Goal: Task Accomplishment & Management: Manage account settings

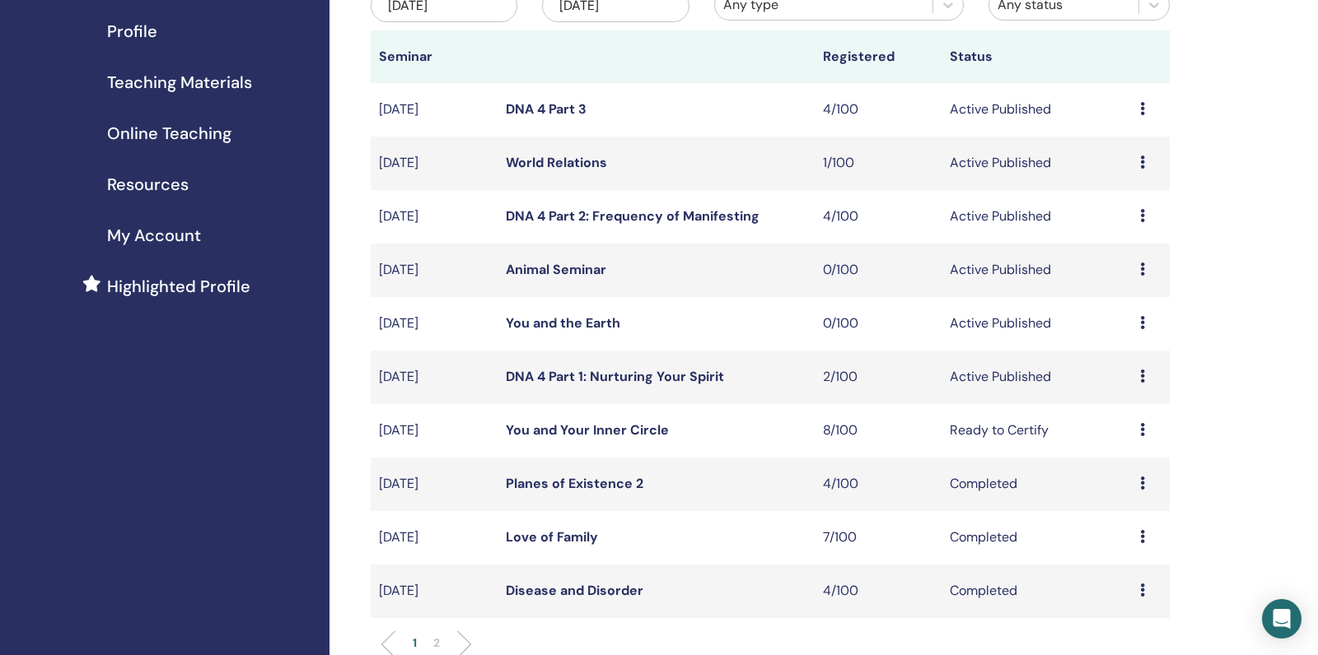
scroll to position [266, 0]
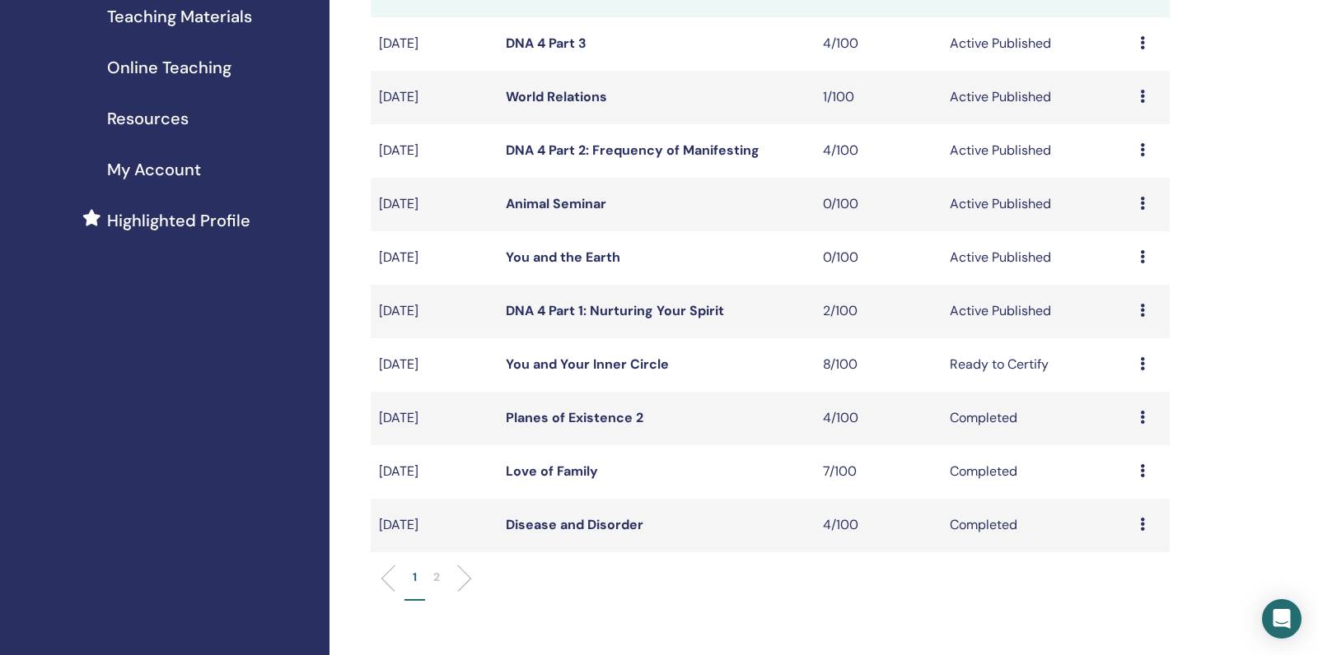
click at [565, 266] on link "You and the Earth" at bounding box center [563, 257] width 114 height 17
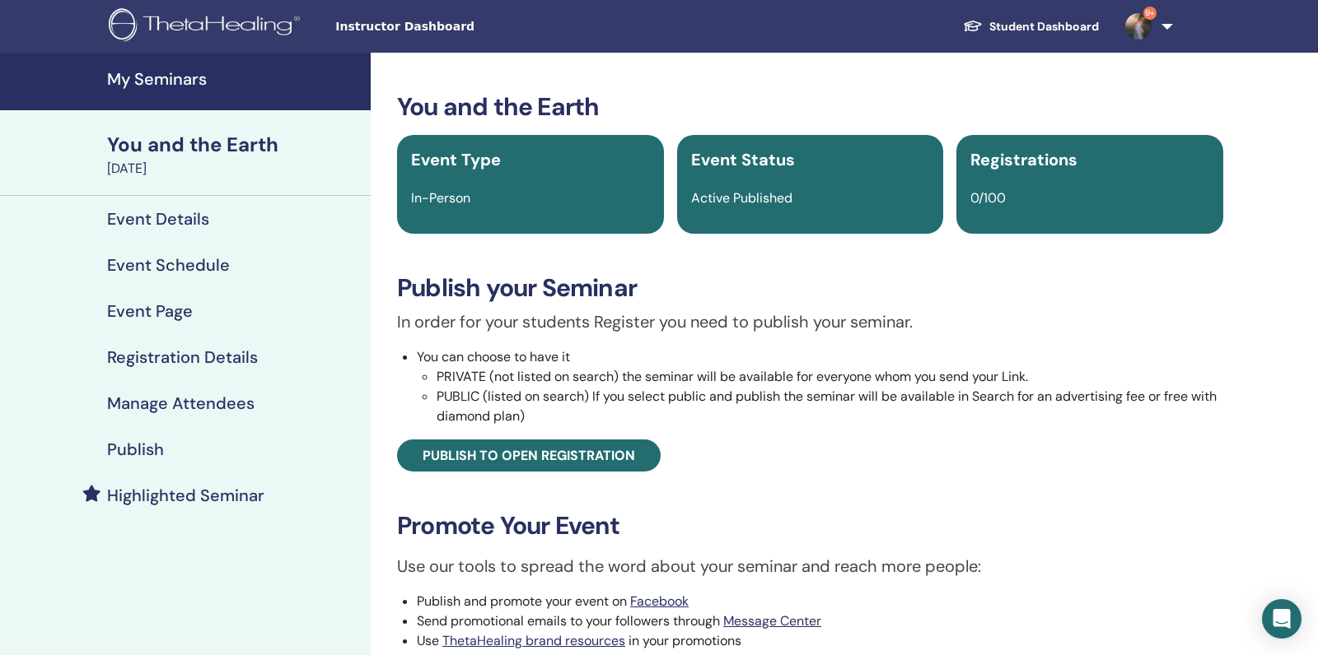
click at [528, 478] on div "You and the Earth Event Type In-Person Event Status Active Published Registrati…" at bounding box center [809, 451] width 859 height 719
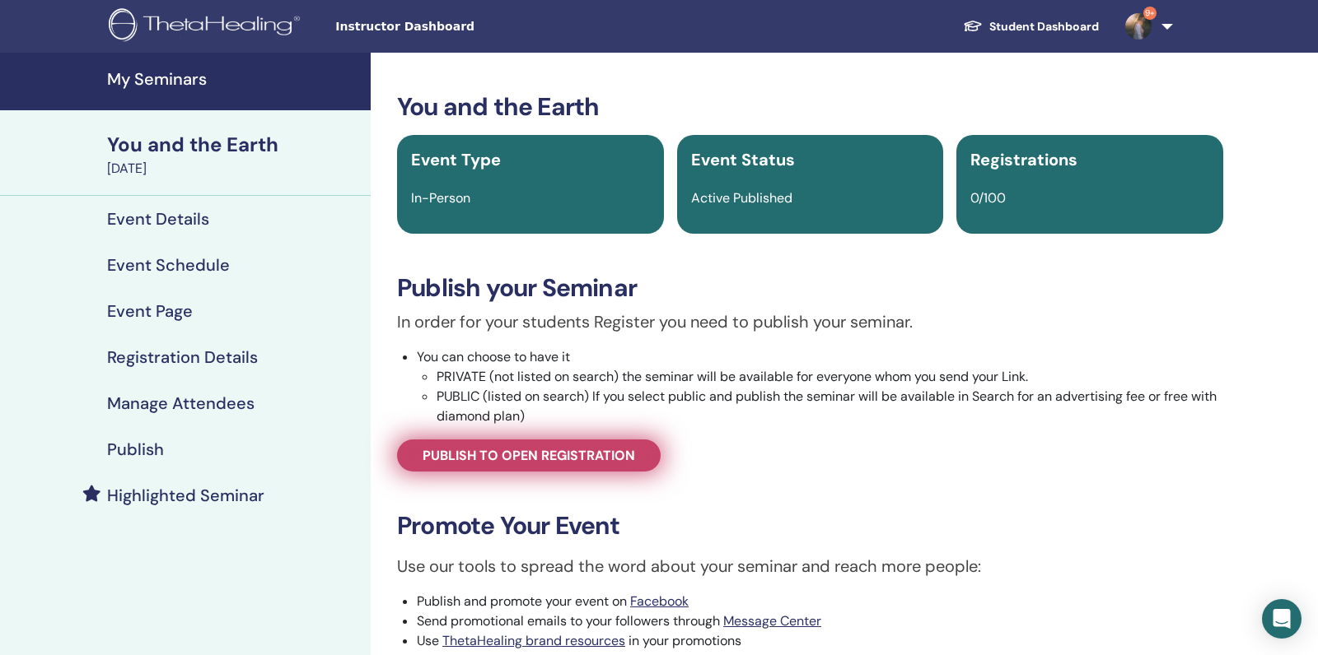
click at [536, 464] on link "Publish to open registration" at bounding box center [529, 456] width 264 height 32
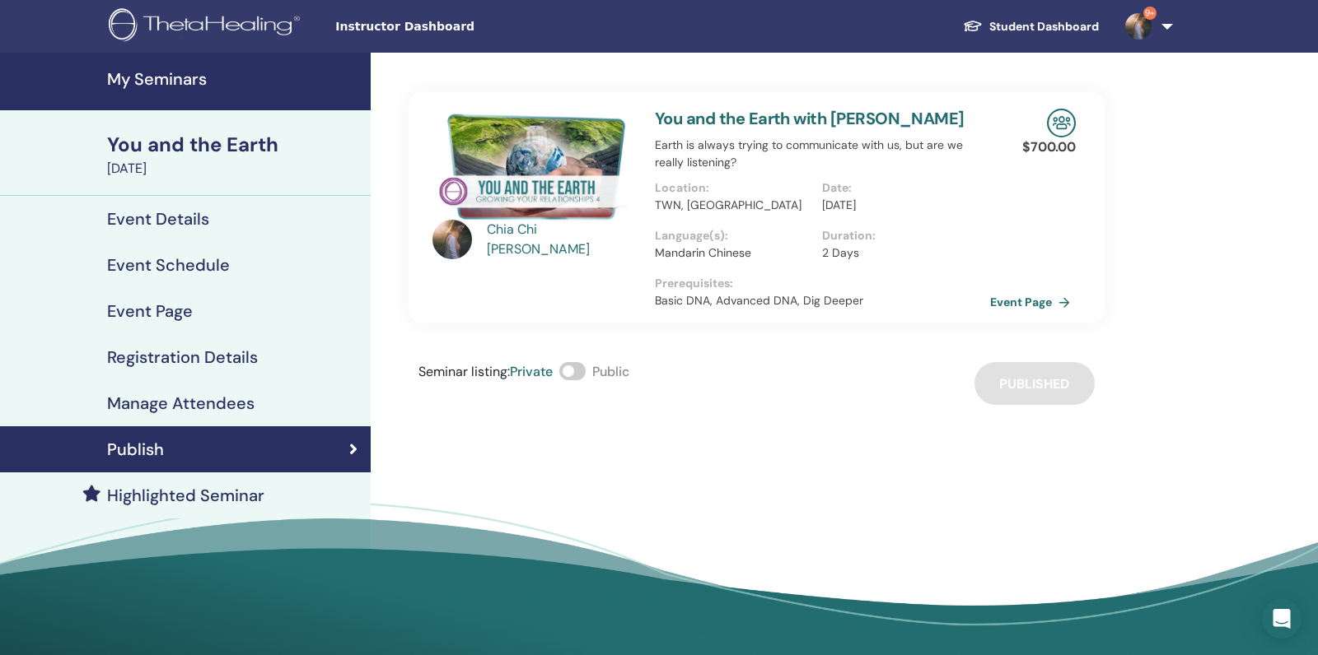
click at [212, 333] on link "Event Page" at bounding box center [185, 311] width 371 height 46
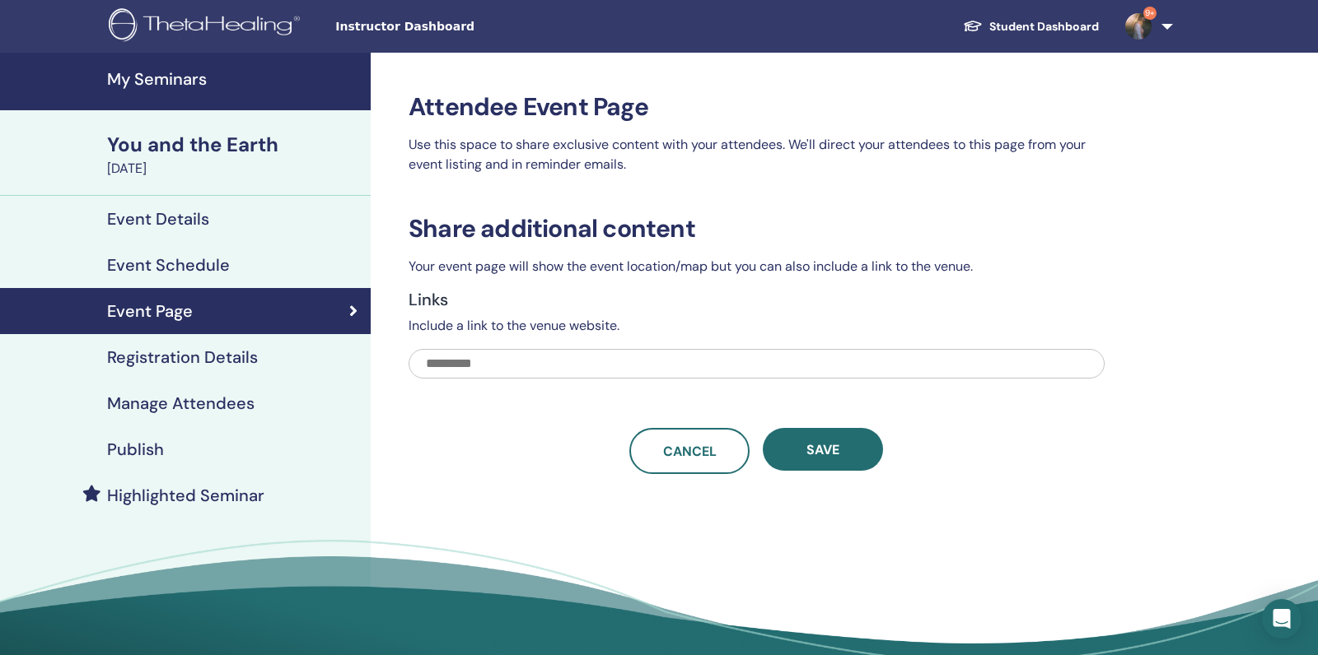
click at [220, 354] on h4 "Registration Details" at bounding box center [182, 358] width 151 height 20
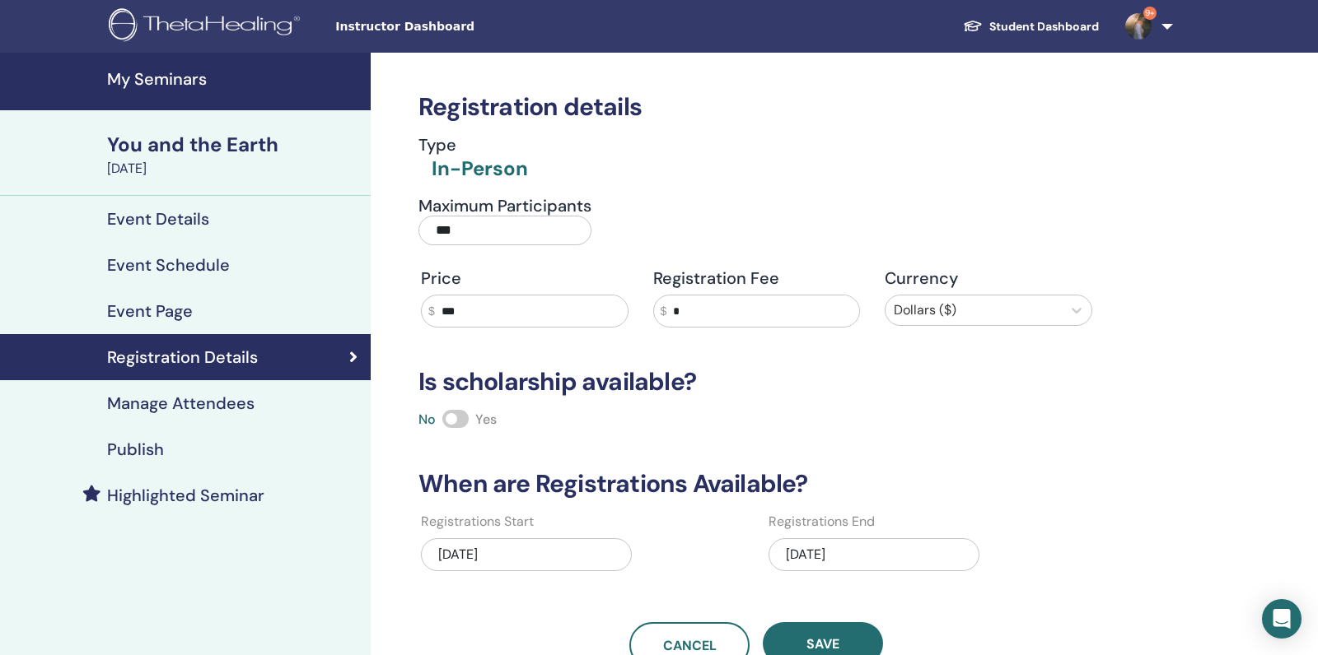
click at [206, 271] on h4 "Event Schedule" at bounding box center [168, 265] width 123 height 20
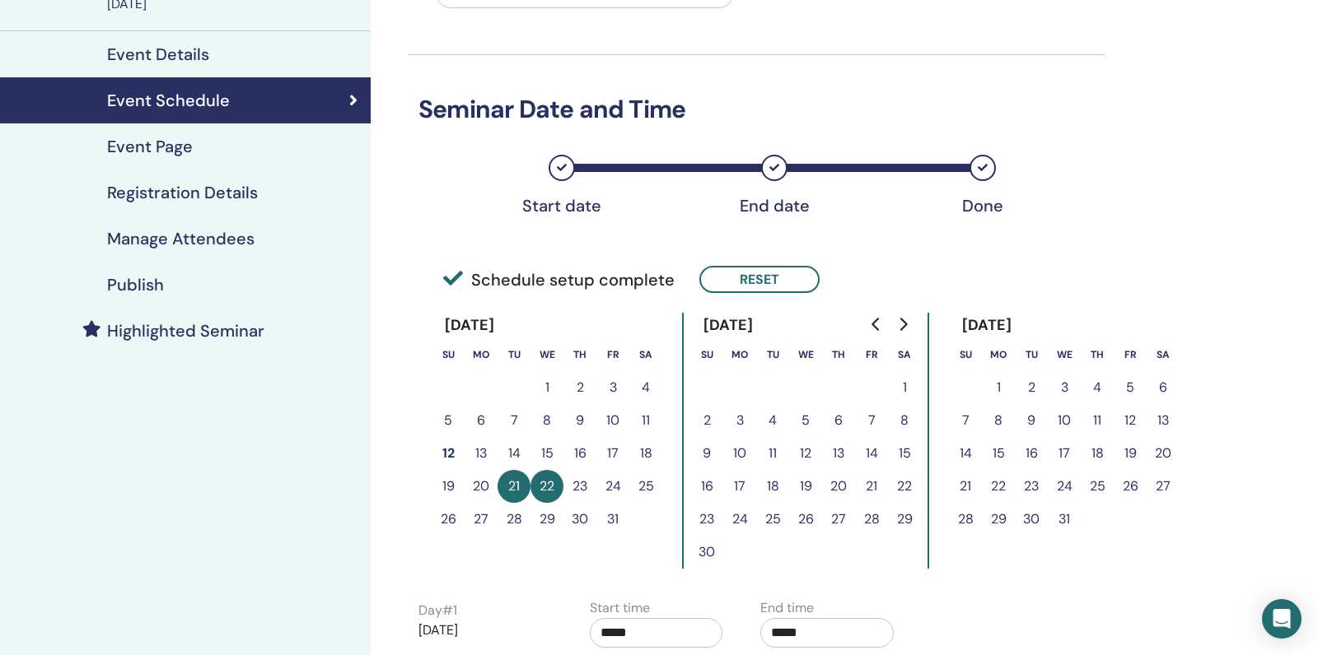
scroll to position [113, 0]
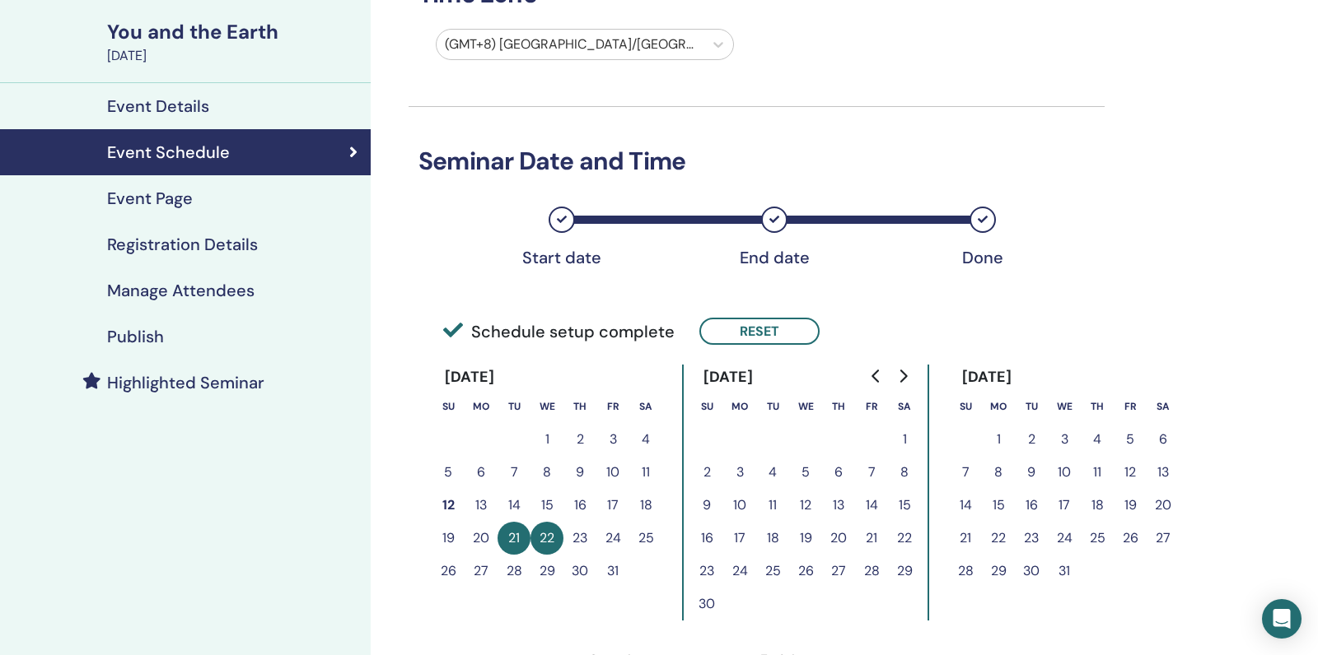
click at [229, 292] on h4 "Manage Attendees" at bounding box center [180, 291] width 147 height 20
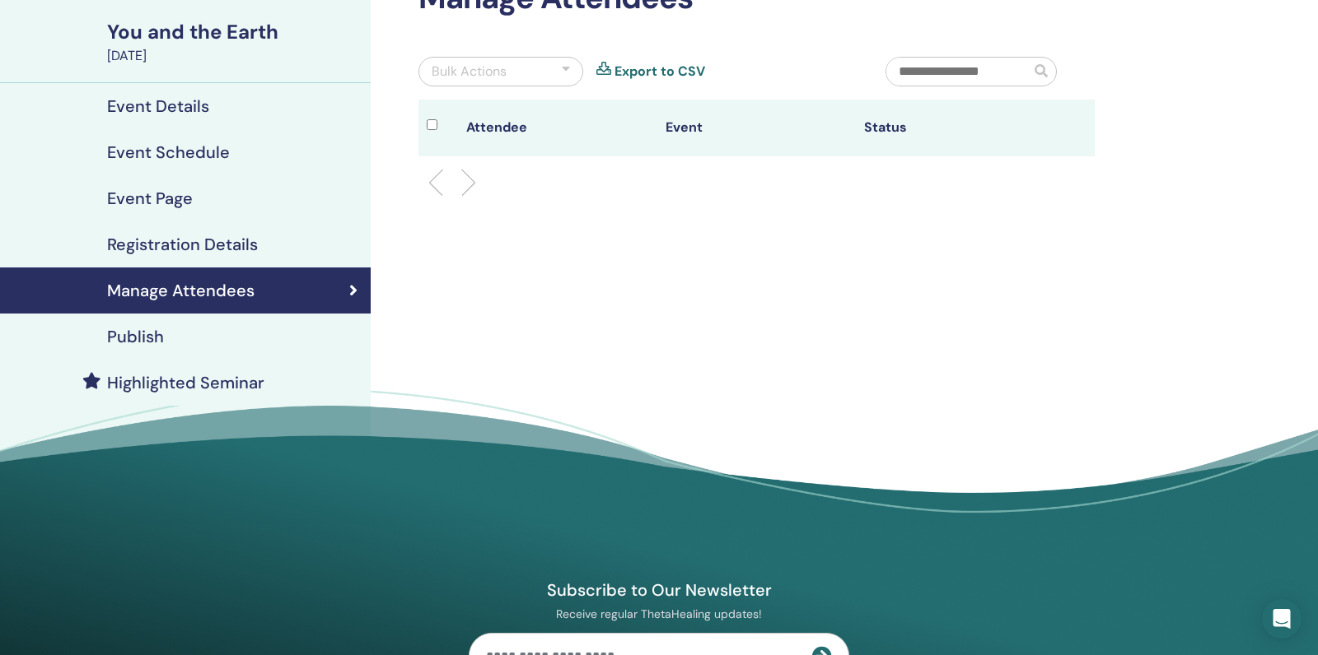
click at [208, 327] on div "Publish" at bounding box center [185, 337] width 344 height 20
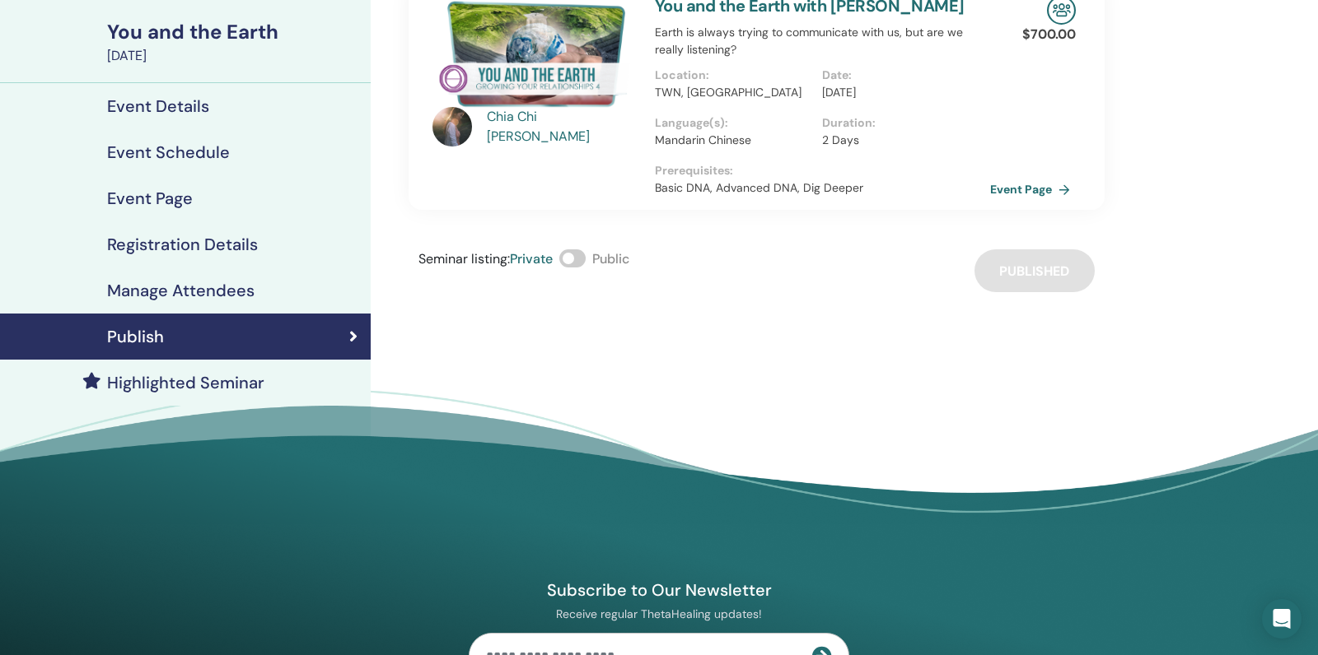
scroll to position [84, 0]
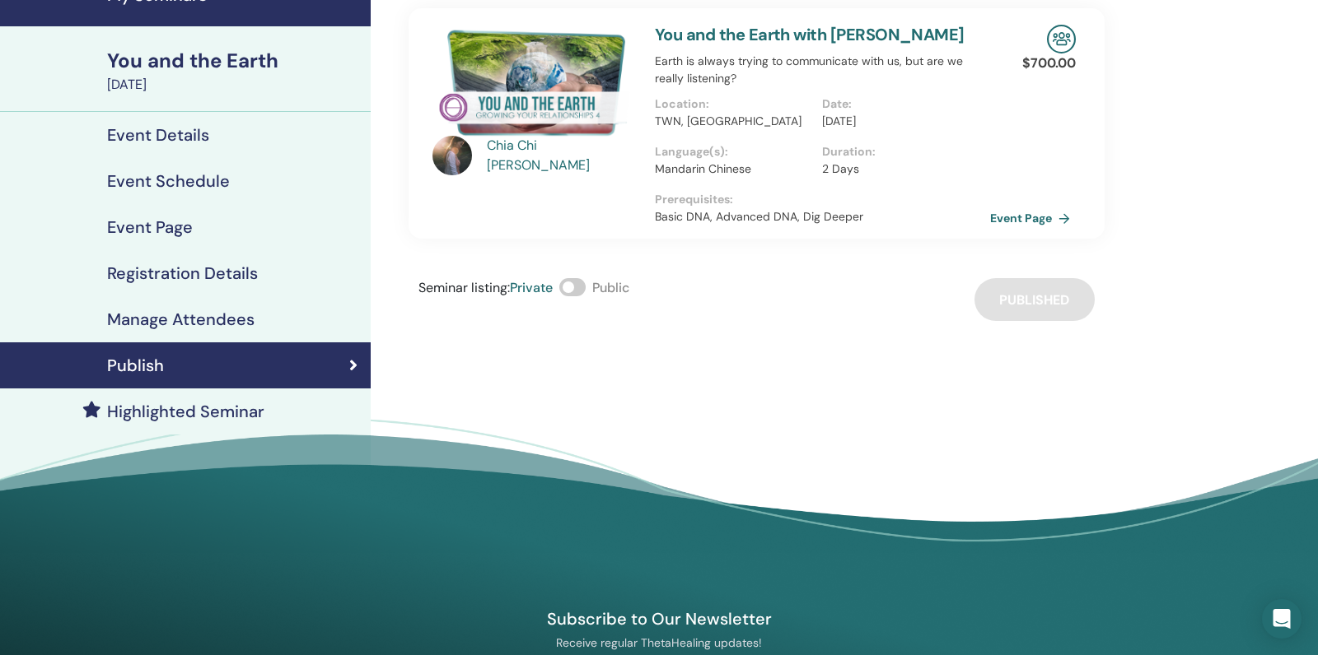
click at [240, 139] on div "Event Details" at bounding box center [185, 135] width 344 height 20
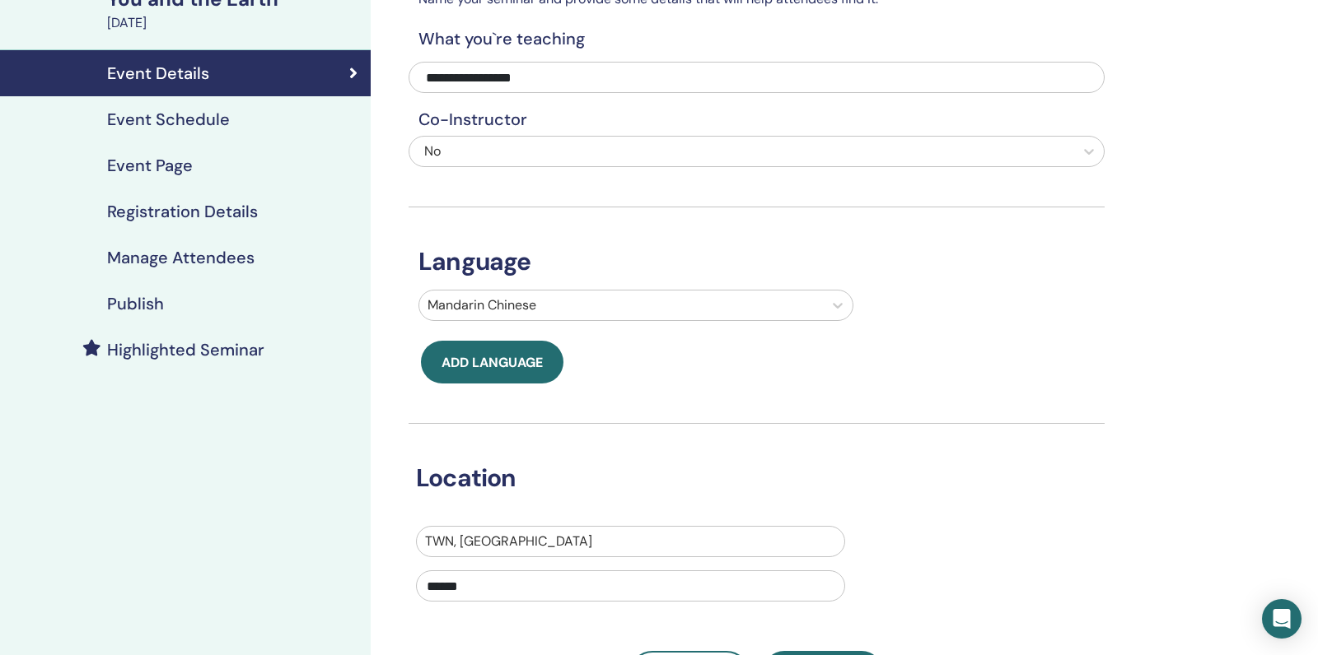
scroll to position [77, 0]
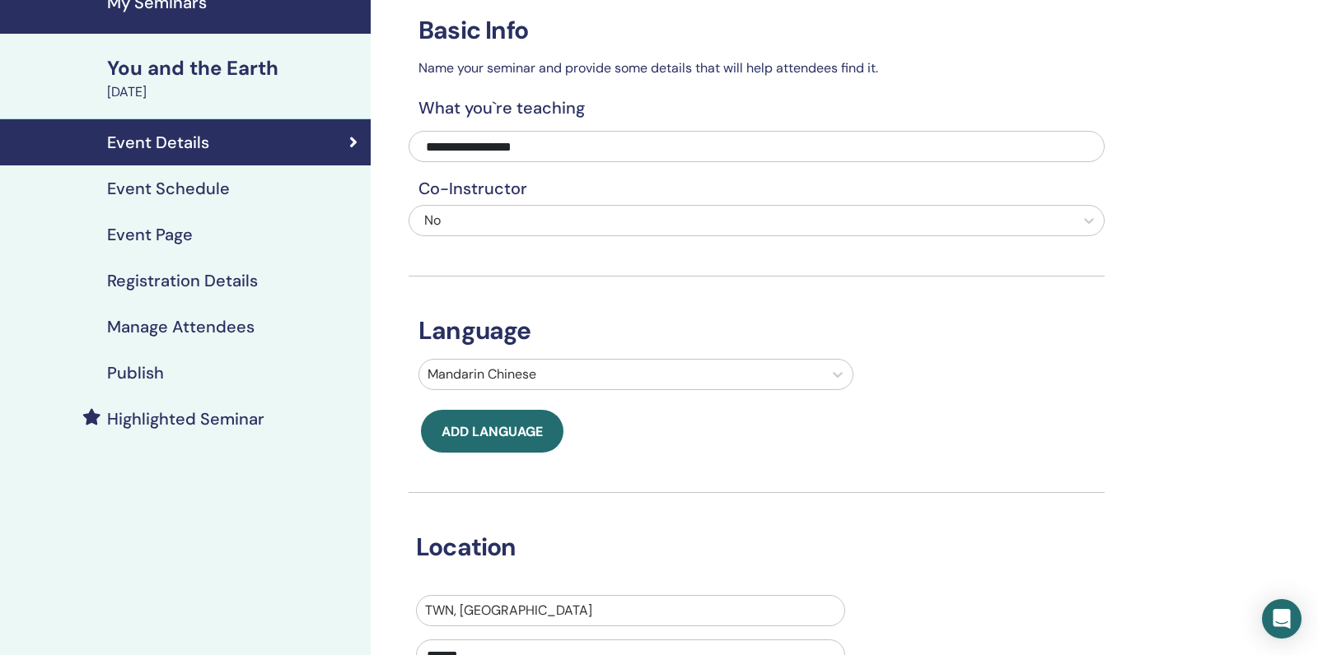
click at [261, 181] on div "Event Schedule" at bounding box center [185, 189] width 344 height 20
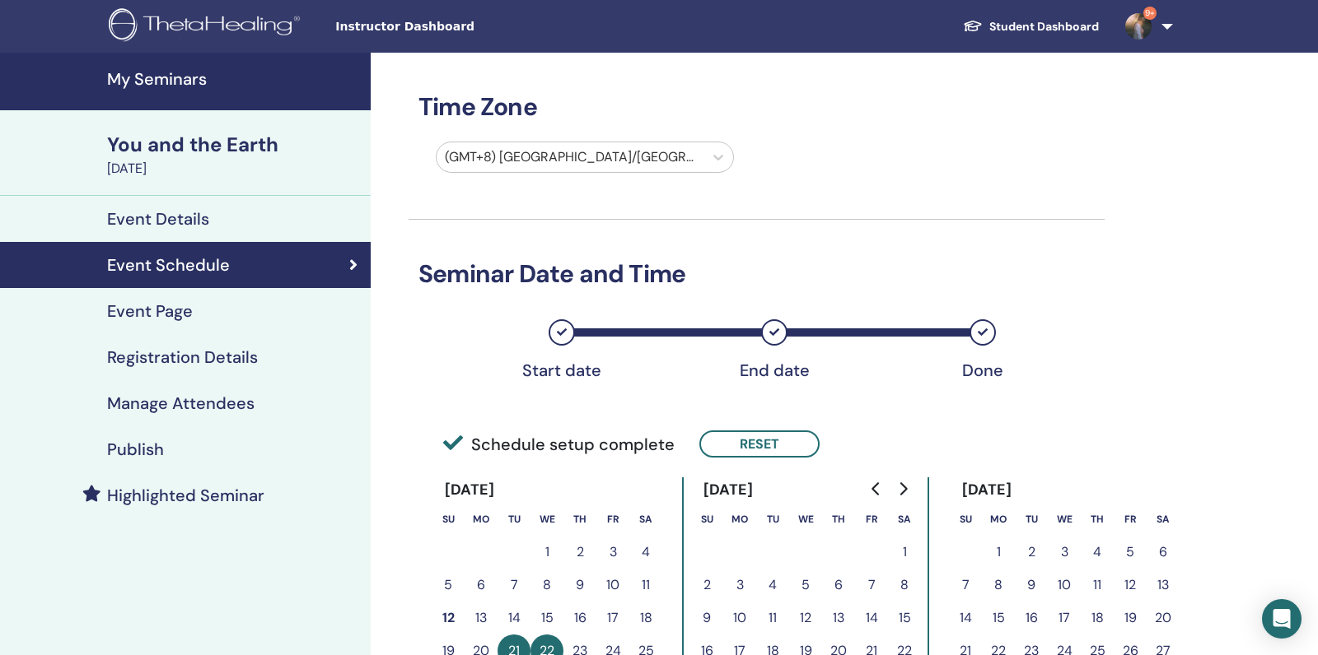
click at [253, 307] on div "Event Page" at bounding box center [185, 311] width 344 height 20
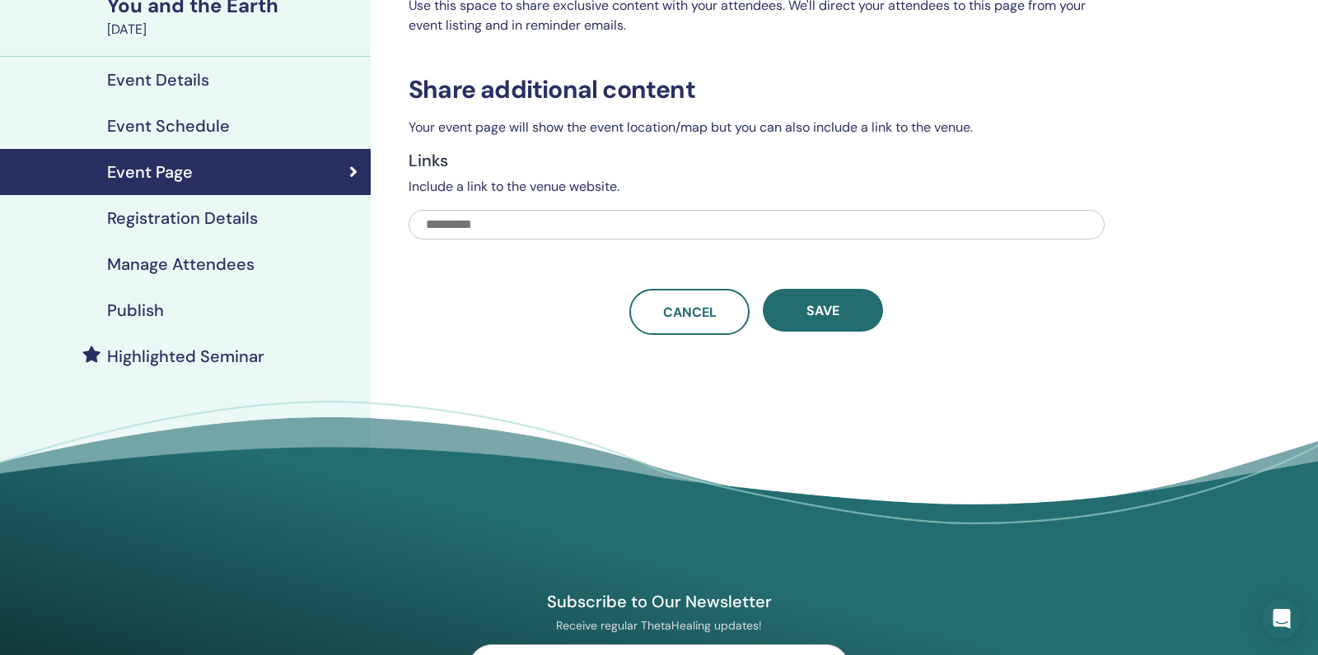
scroll to position [121, 0]
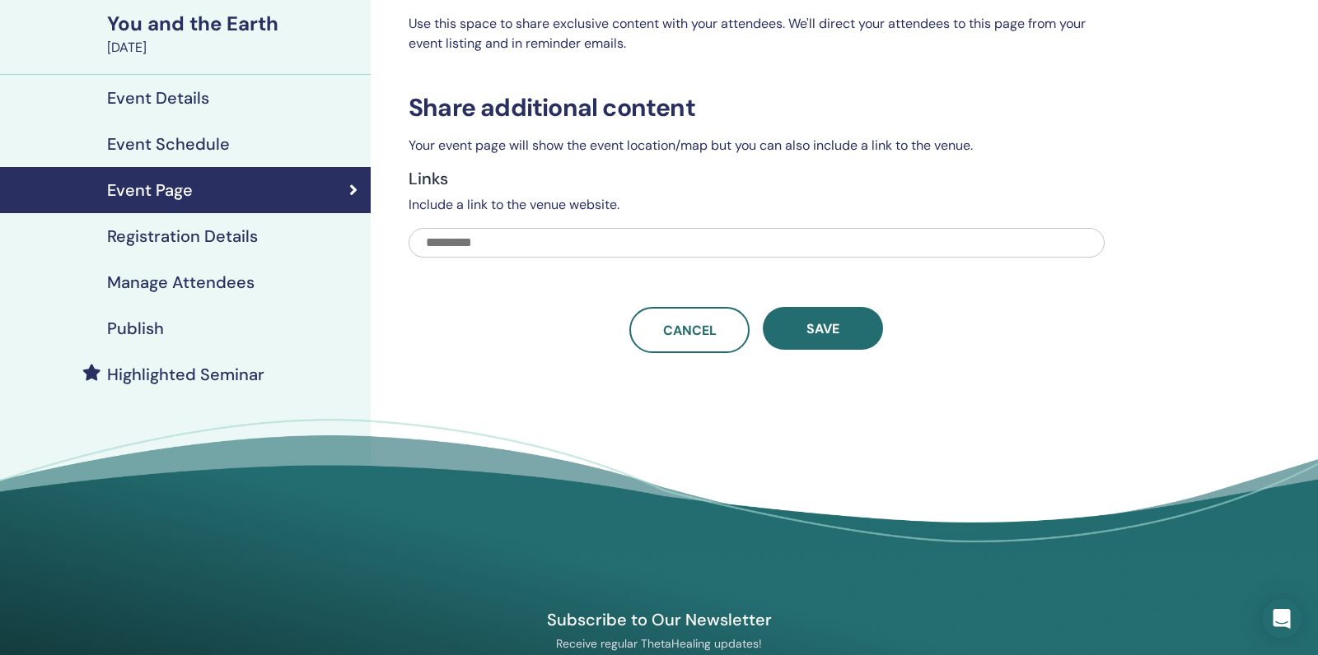
click at [266, 223] on link "Registration Details" at bounding box center [185, 236] width 371 height 46
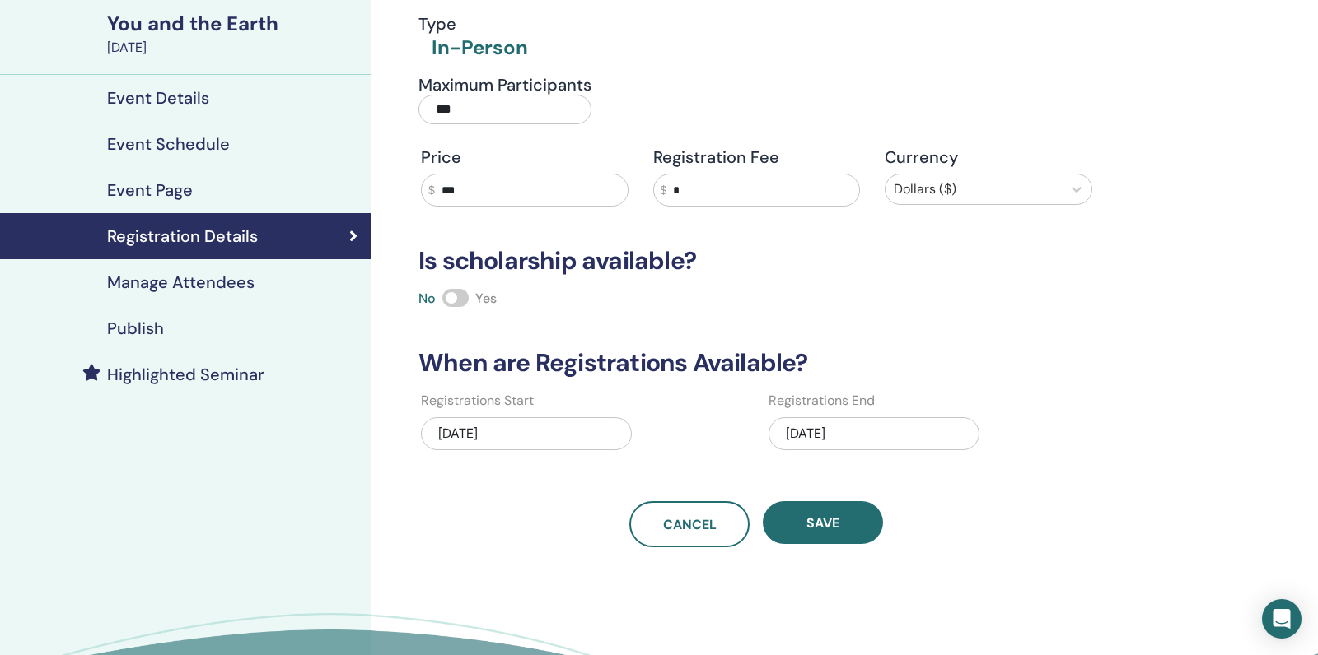
click at [847, 420] on div "[DATE]" at bounding box center [873, 434] width 211 height 33
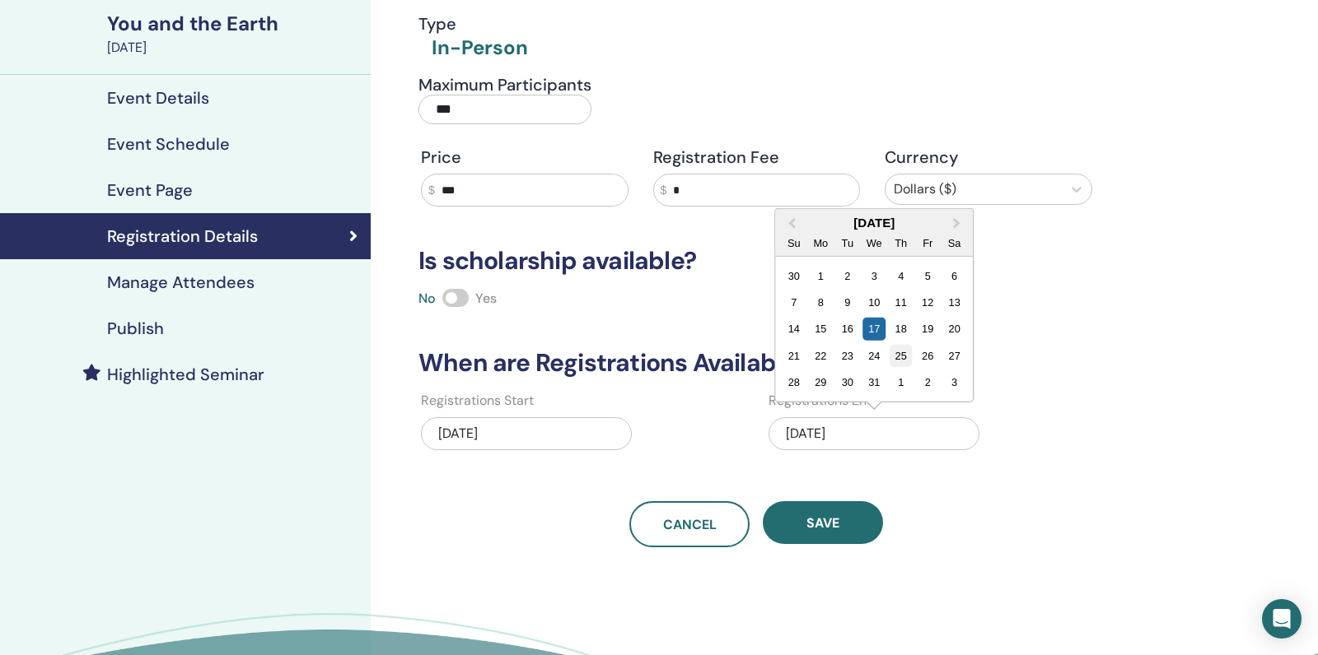
click at [903, 356] on div "25" at bounding box center [900, 356] width 22 height 22
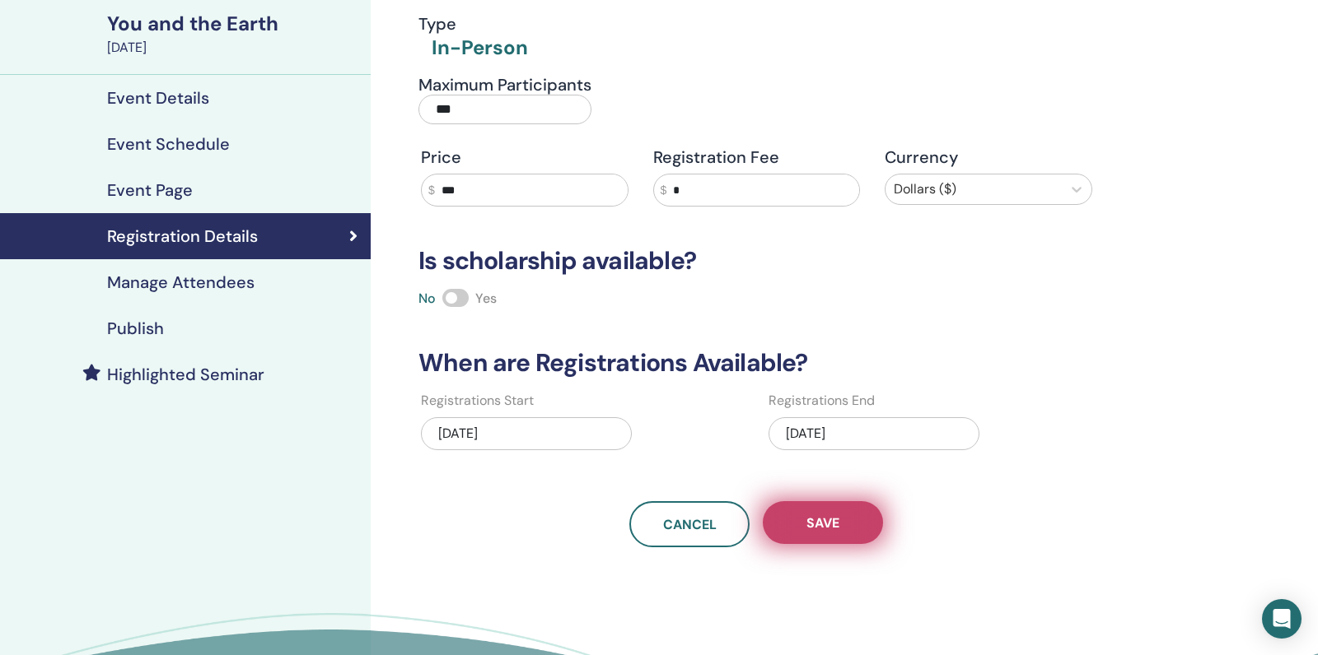
click at [804, 526] on button "Save" at bounding box center [823, 523] width 120 height 43
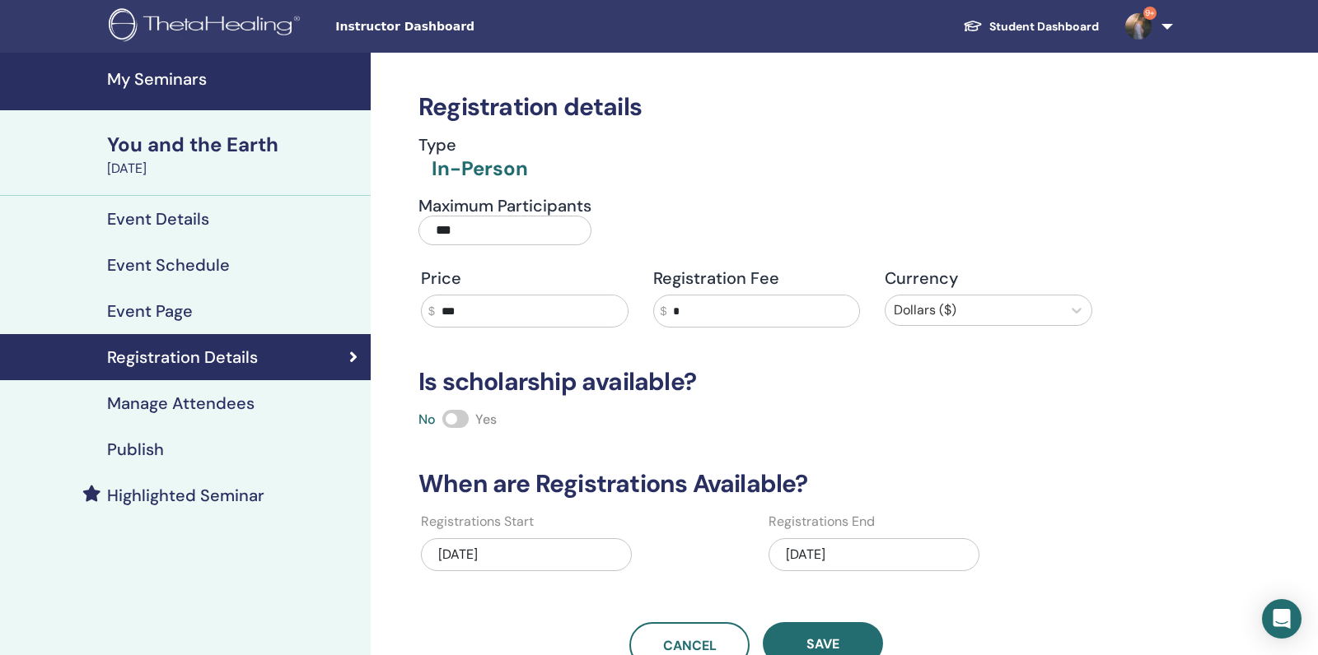
click at [218, 122] on div "You and the Earth [DATE]" at bounding box center [185, 153] width 371 height 86
click at [183, 90] on link "My Seminars" at bounding box center [185, 82] width 371 height 58
